Goal: Check status: Check status

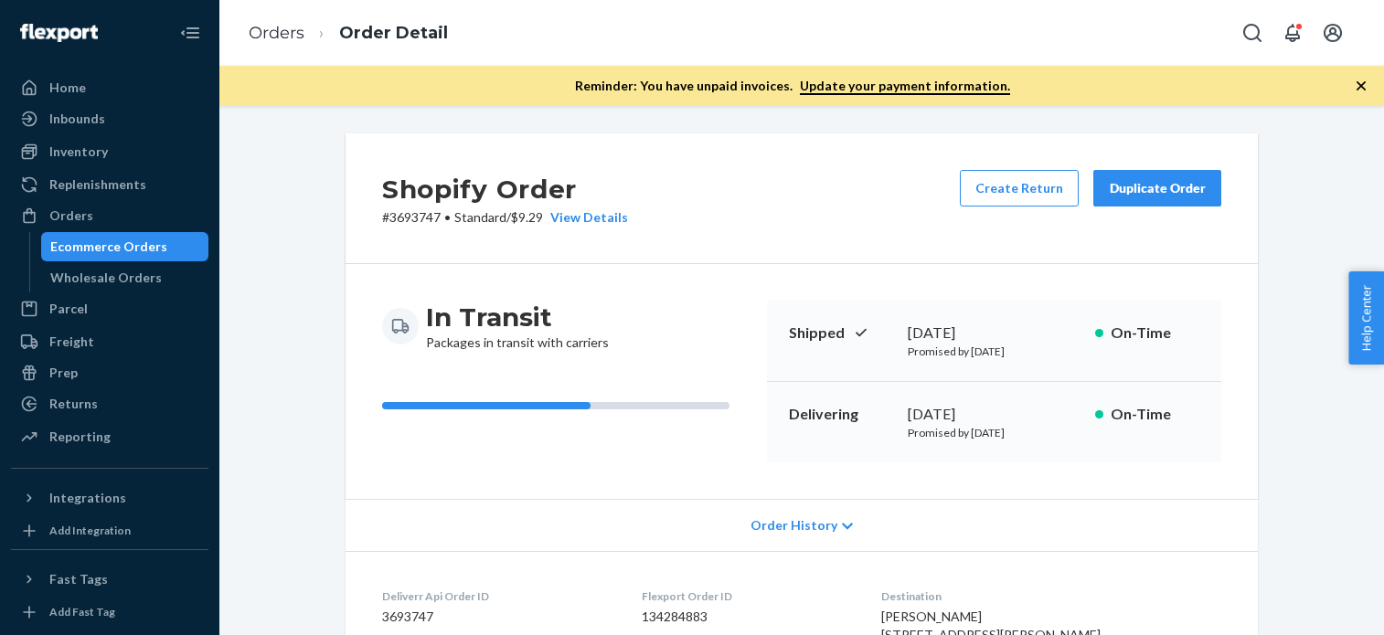
click at [88, 218] on div "Orders" at bounding box center [71, 216] width 44 height 18
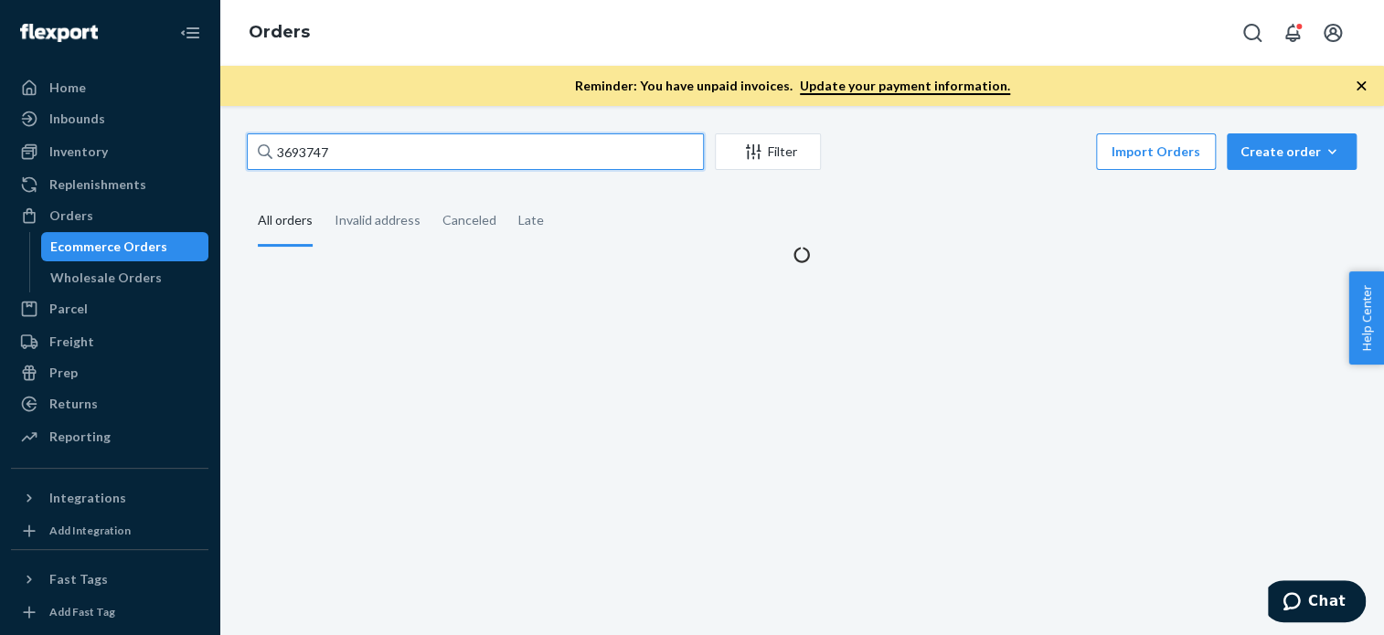
click at [417, 154] on input "3693747" at bounding box center [475, 151] width 457 height 37
click at [416, 153] on input "3693747" at bounding box center [475, 151] width 457 height 37
paste input "703442"
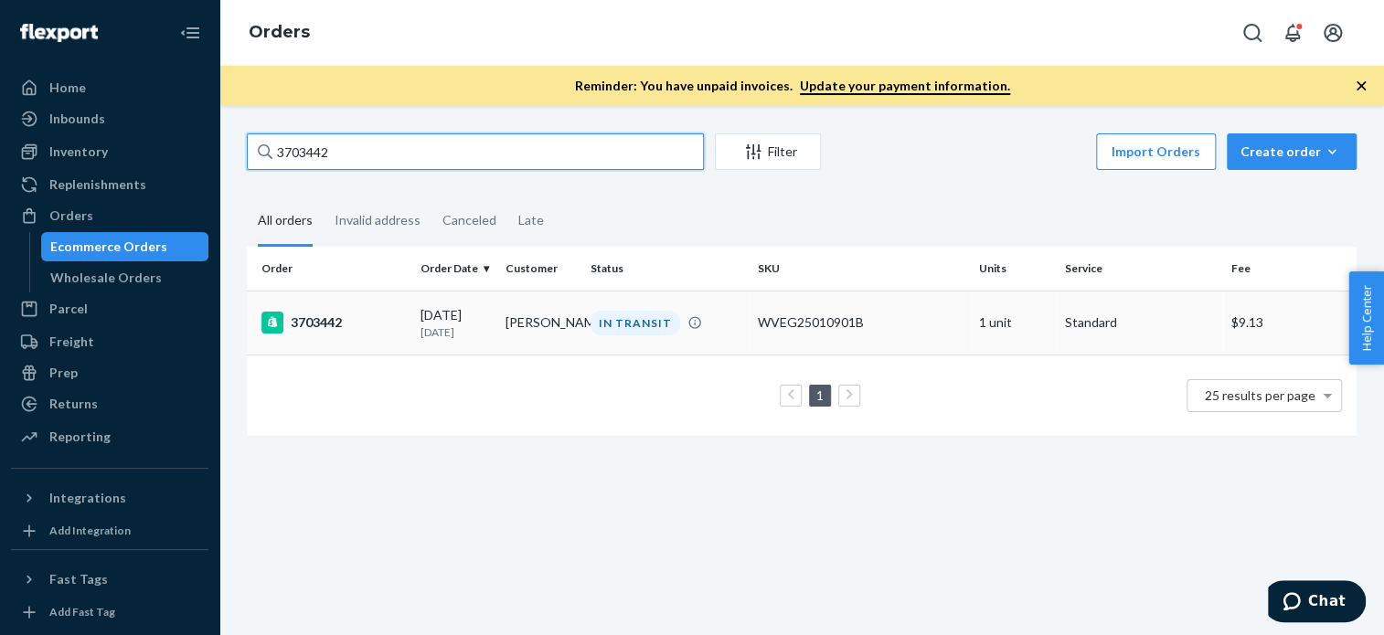
type input "3703442"
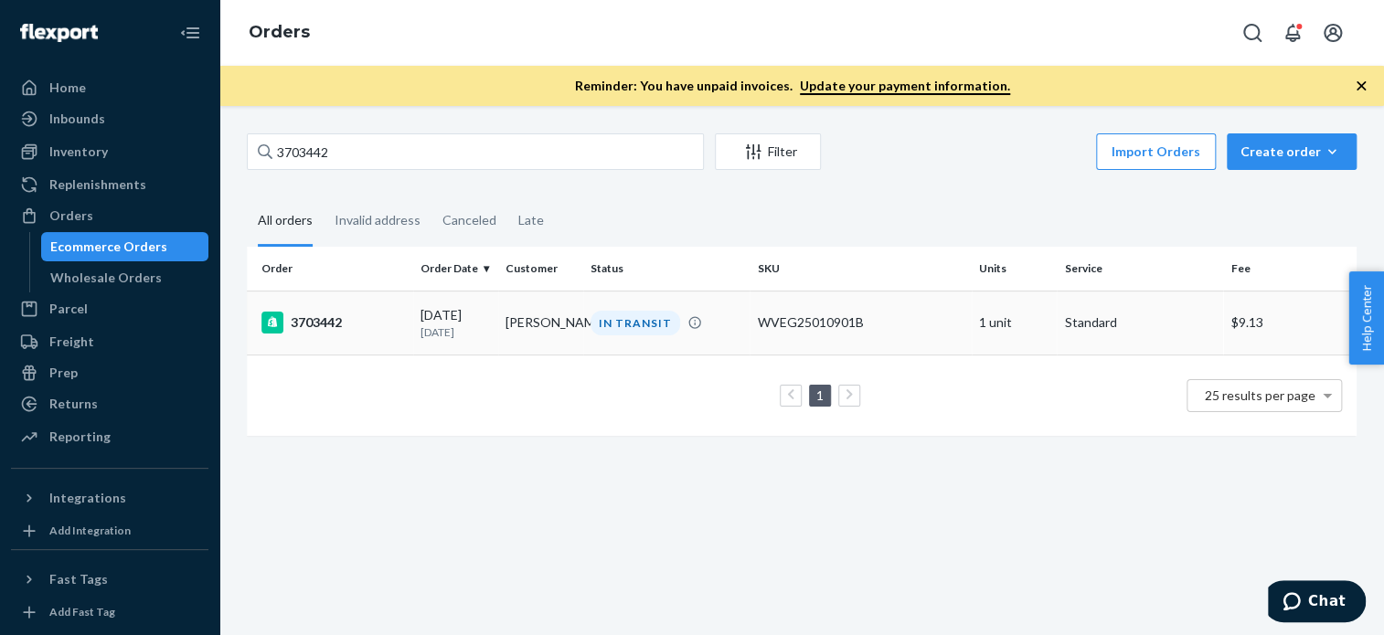
click at [321, 318] on div "3703442" at bounding box center [333, 323] width 144 height 22
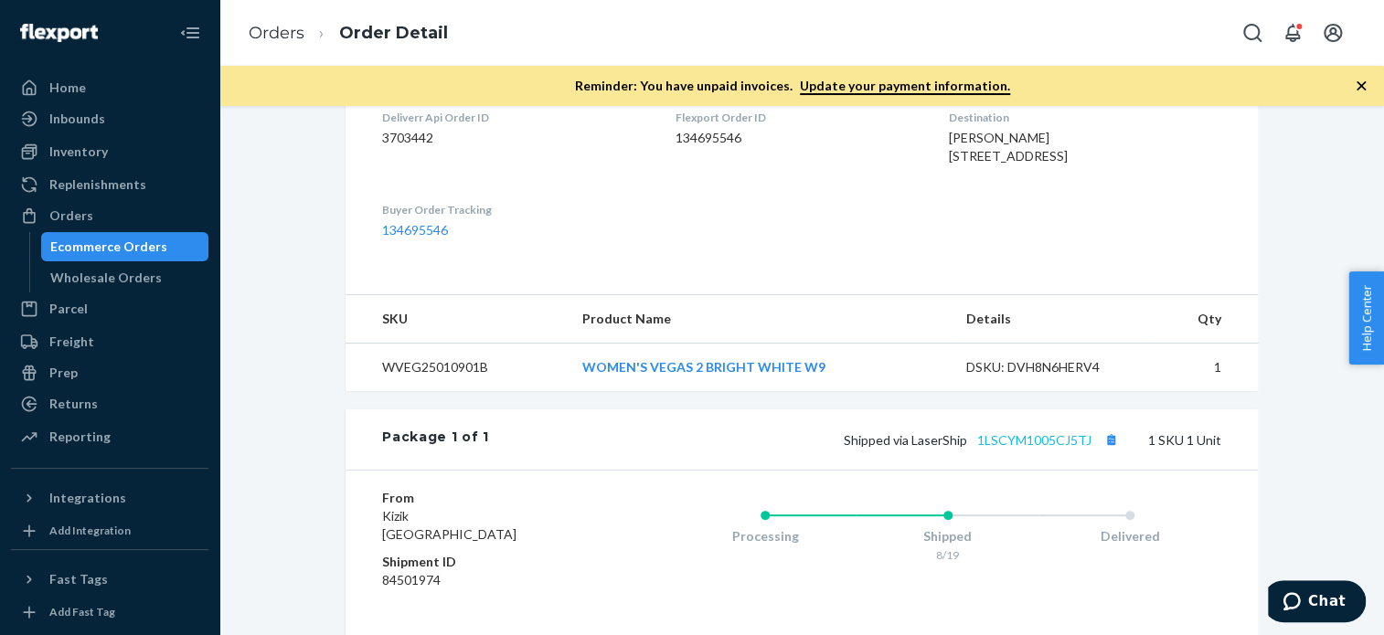
scroll to position [483, 0]
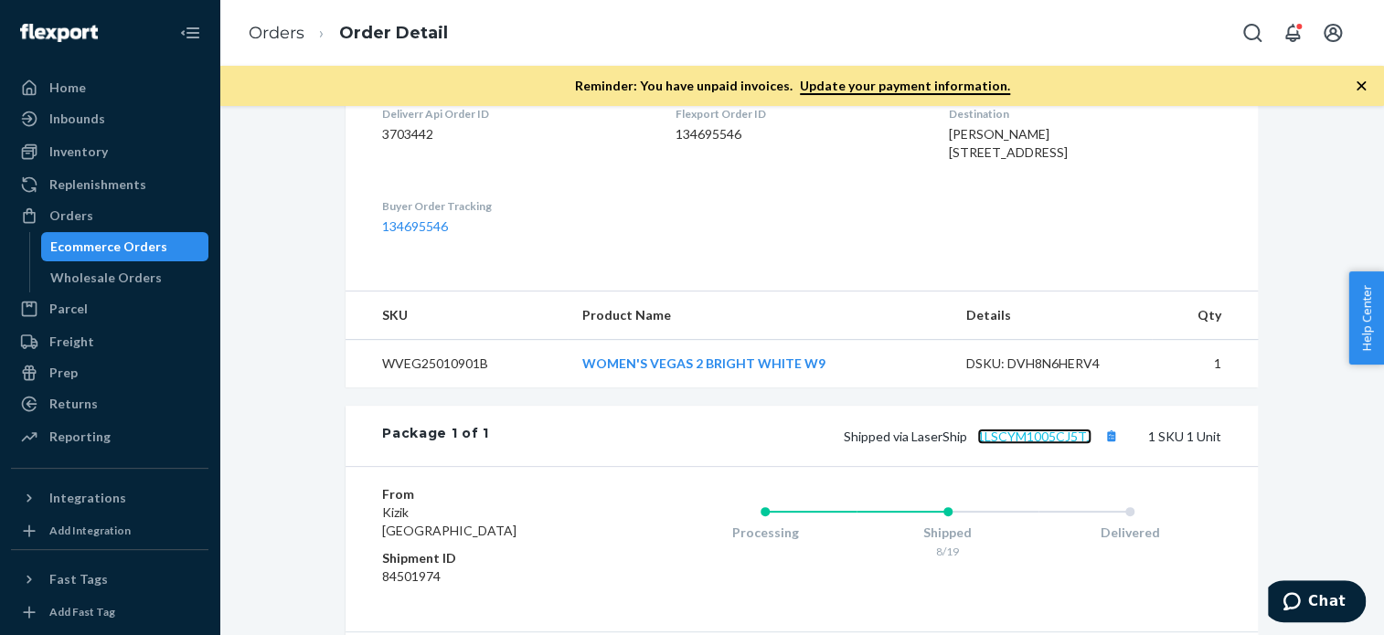
click at [1043, 444] on link "1LSCYM1005CJ5TJ" at bounding box center [1034, 437] width 114 height 16
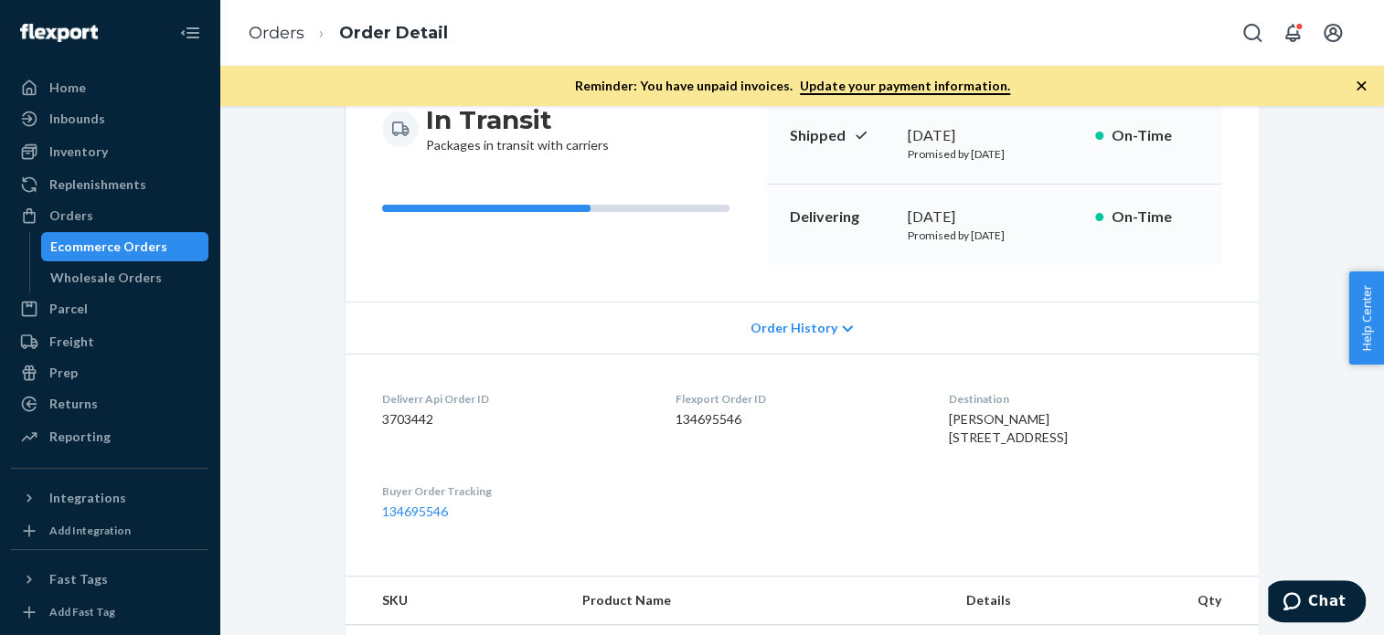
scroll to position [139, 0]
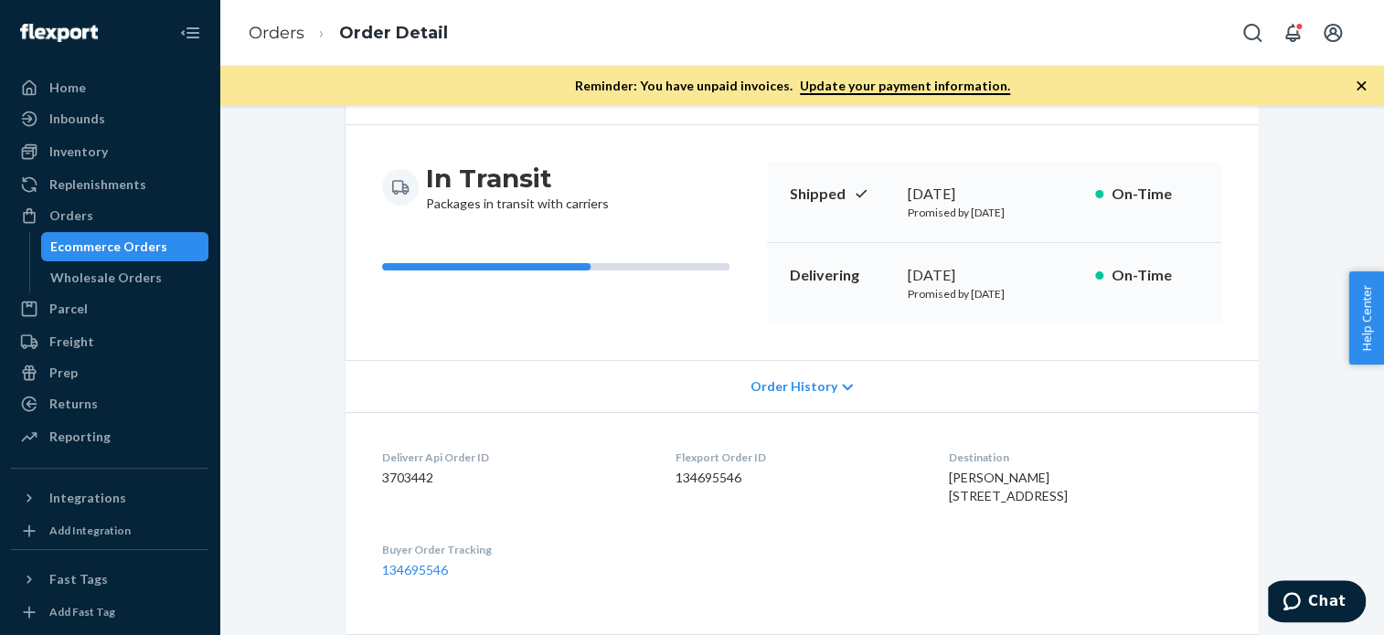
drag, startPoint x: 122, startPoint y: 218, endPoint x: 615, endPoint y: 98, distance: 507.9
click at [122, 218] on div "Orders" at bounding box center [110, 216] width 194 height 26
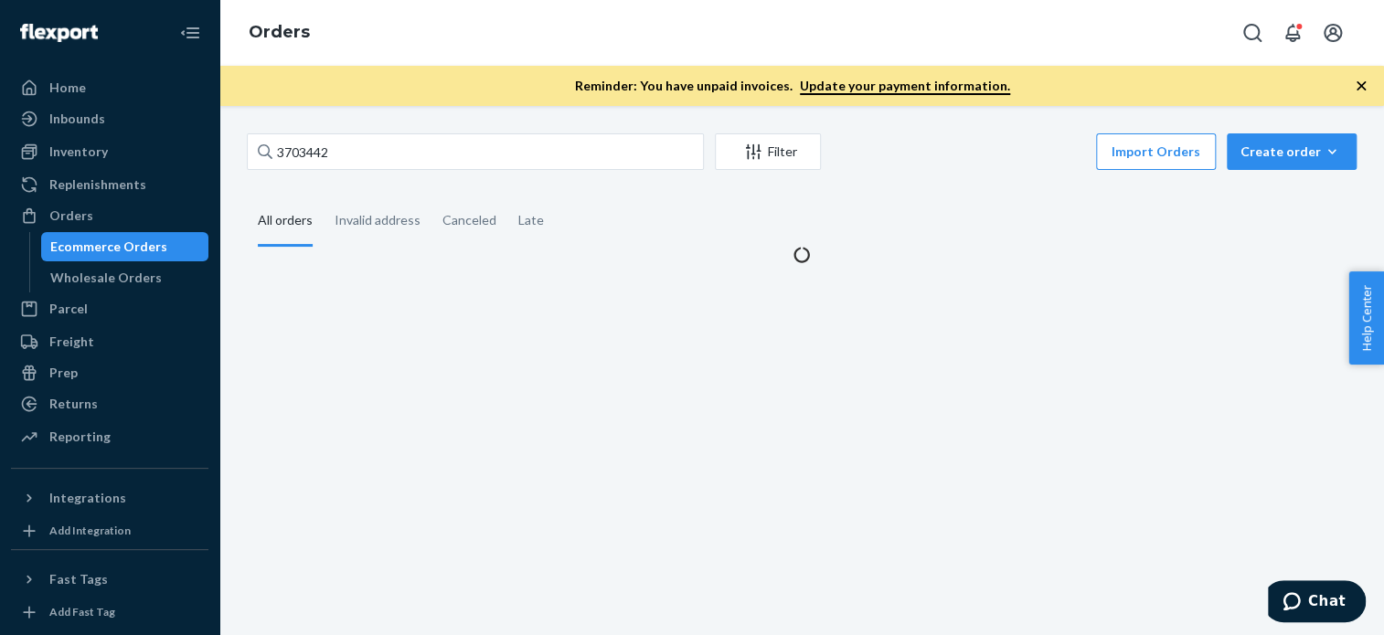
click at [529, 173] on div "3703442 Filter Import Orders Create order Ecommerce order Removal order" at bounding box center [802, 153] width 1110 height 41
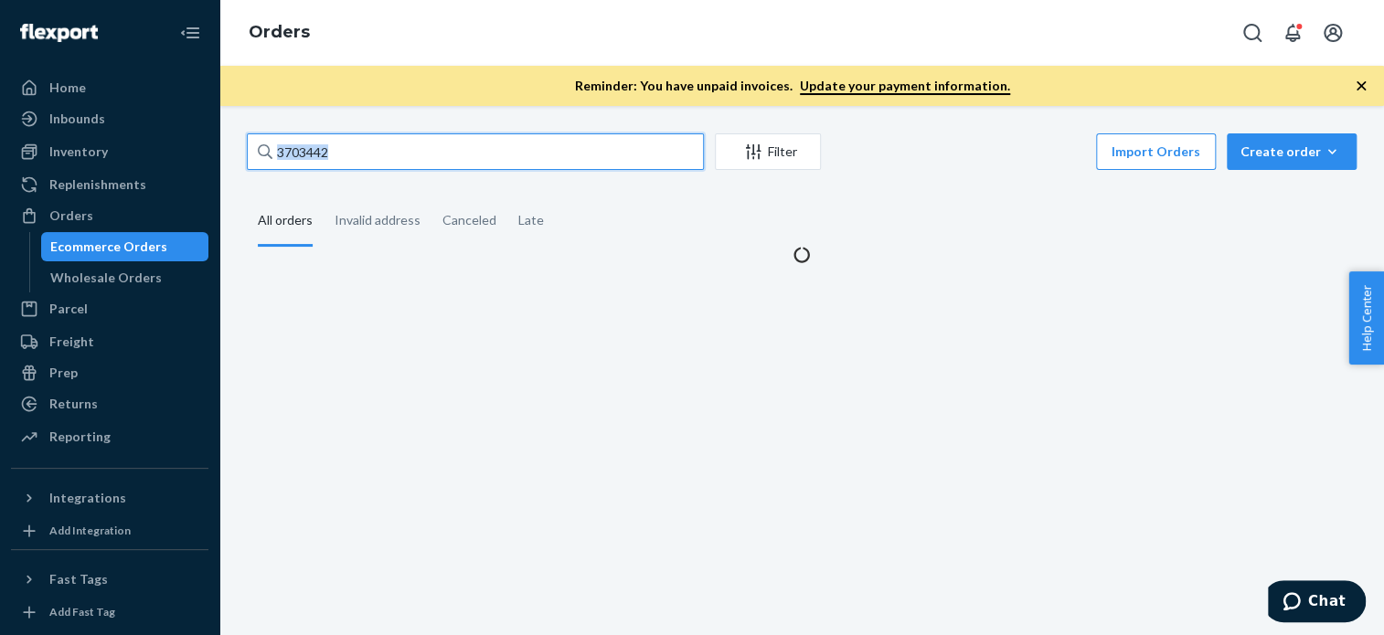
click at [534, 141] on input "3703442" at bounding box center [475, 151] width 457 height 37
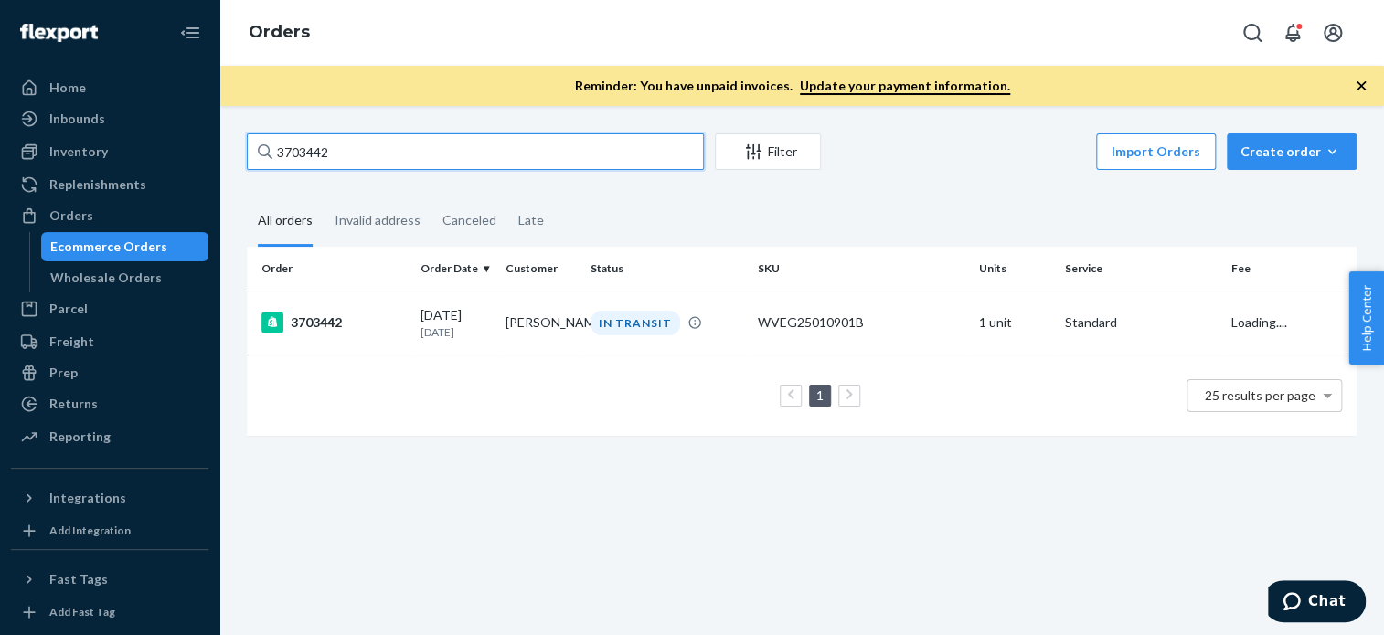
click at [534, 140] on input "3703442" at bounding box center [475, 151] width 457 height 37
paste input "1035"
type input "3701035"
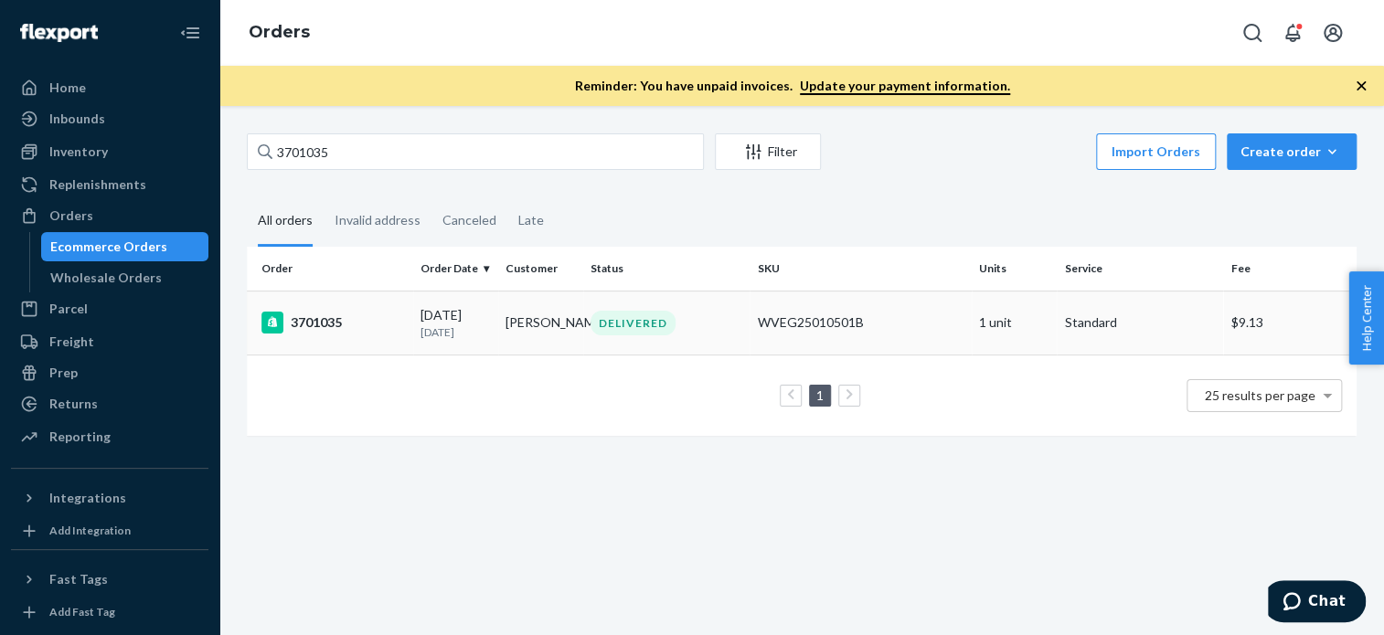
click at [318, 329] on div "3701035" at bounding box center [333, 323] width 144 height 22
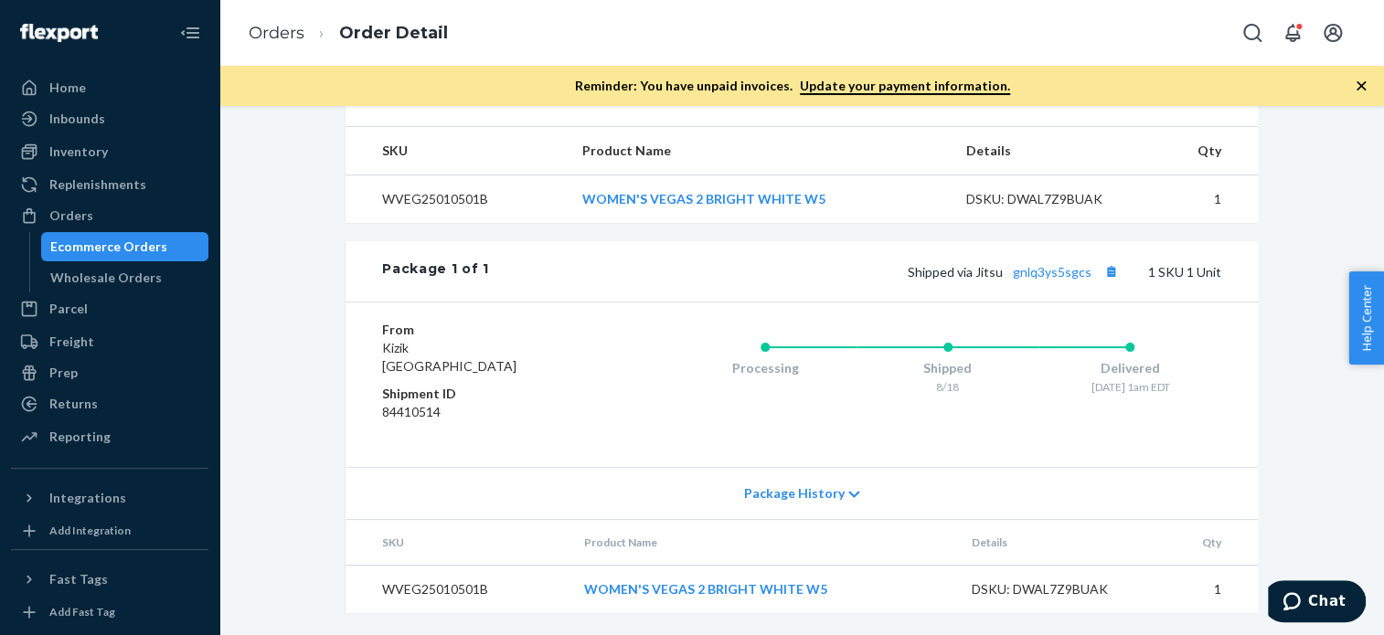
scroll to position [682, 0]
click at [1064, 281] on div "Shipped via Jitsu gnlq3ys5sgcs 1 SKU 1 Unit" at bounding box center [855, 272] width 732 height 24
click at [1059, 267] on link "gnlq3ys5sgcs" at bounding box center [1052, 272] width 79 height 16
